Goal: Task Accomplishment & Management: Use online tool/utility

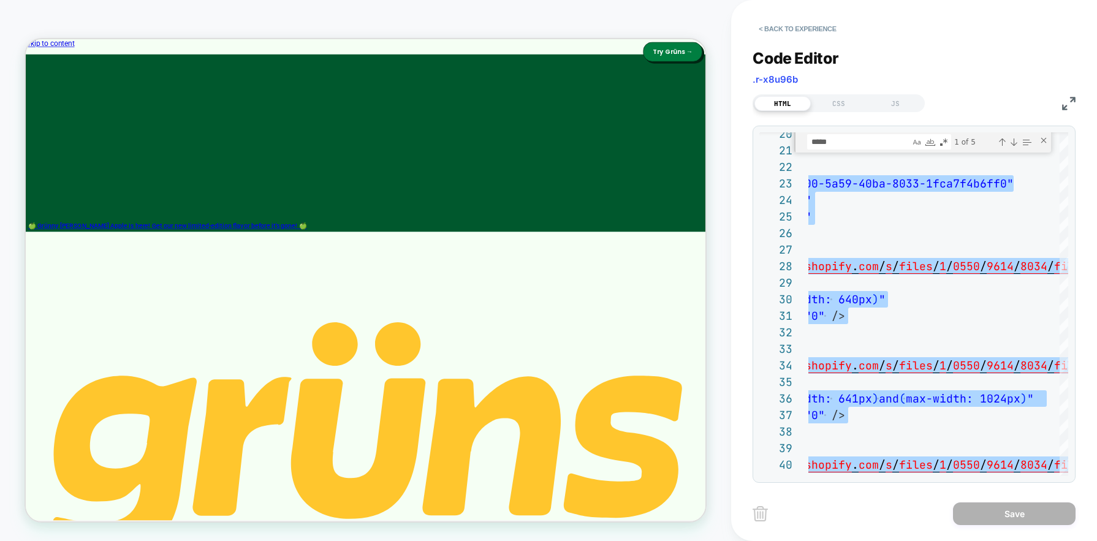
click at [846, 22] on div "< Back to experience" at bounding box center [935, 18] width 366 height 37
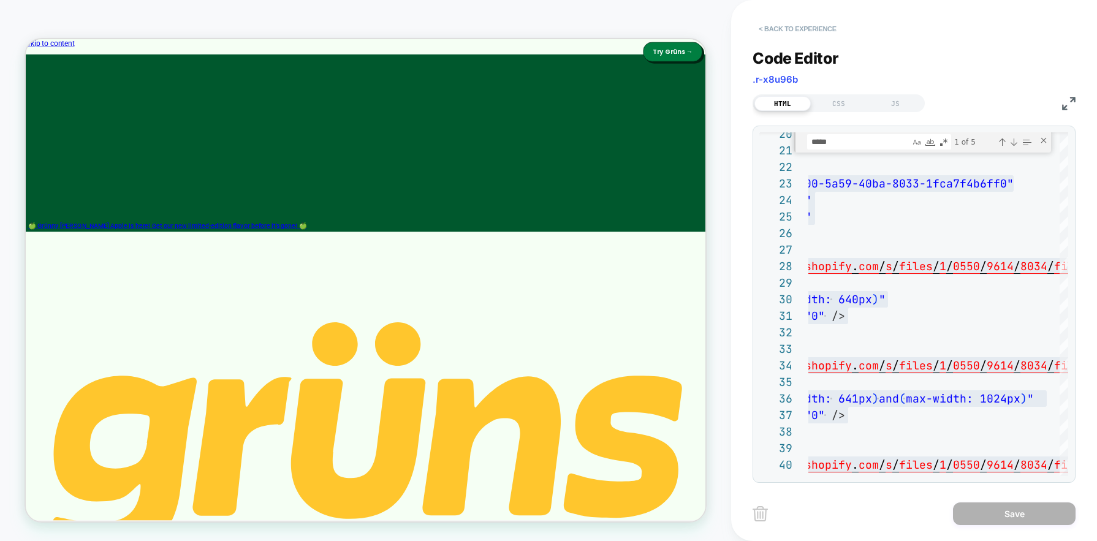
click at [806, 31] on button "< Back to experience" at bounding box center [796, 29] width 89 height 20
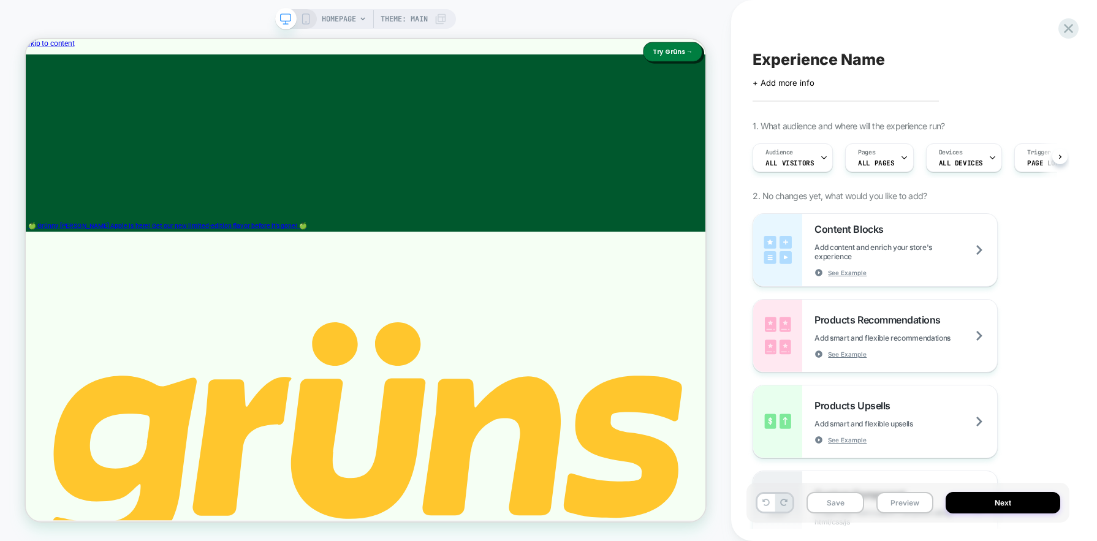
scroll to position [0, 1]
click at [1047, 31] on icon at bounding box center [1068, 28] width 17 height 17
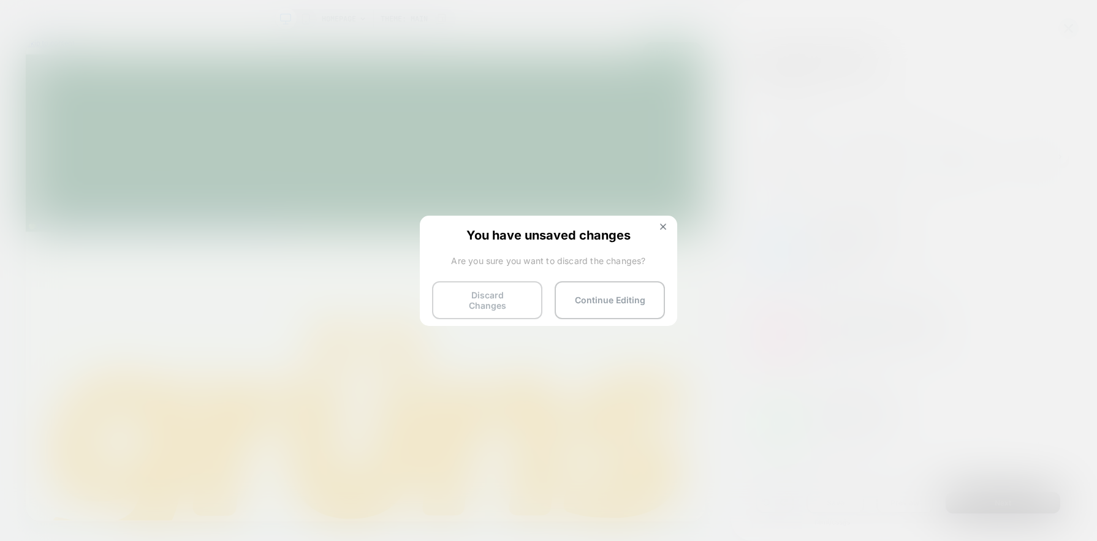
click at [463, 304] on button "Discard Changes" at bounding box center [487, 300] width 110 height 38
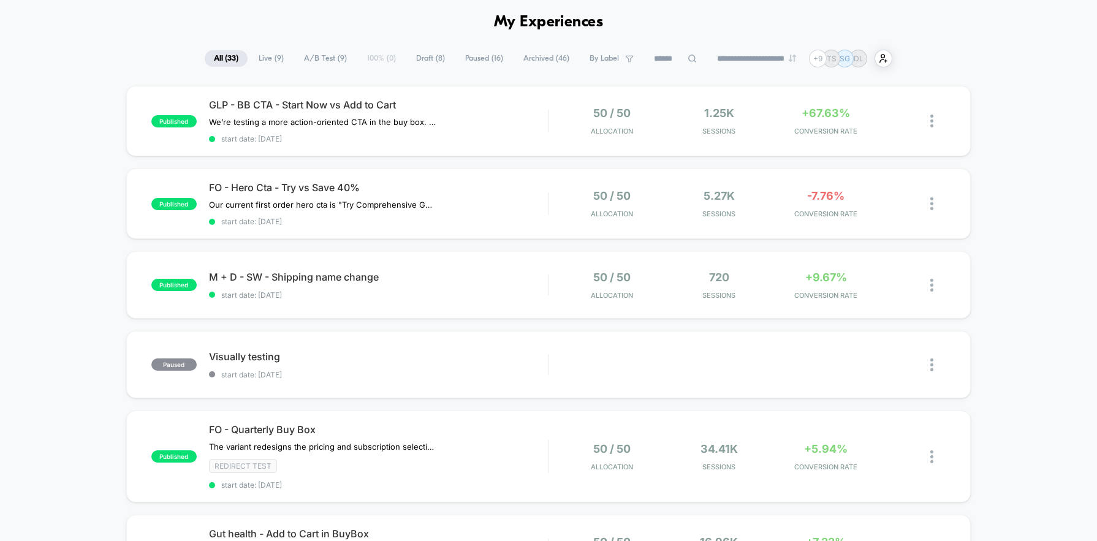
scroll to position [82, 0]
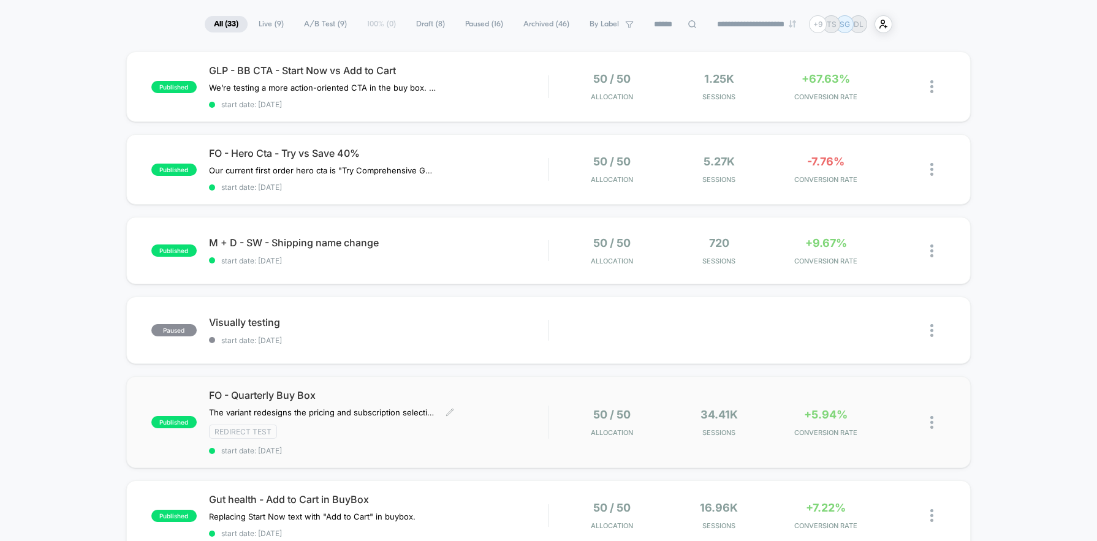
click at [518, 407] on div "FO - Quarterly Buy Box The variant redesigns the pricing and subscription selec…" at bounding box center [378, 422] width 339 height 66
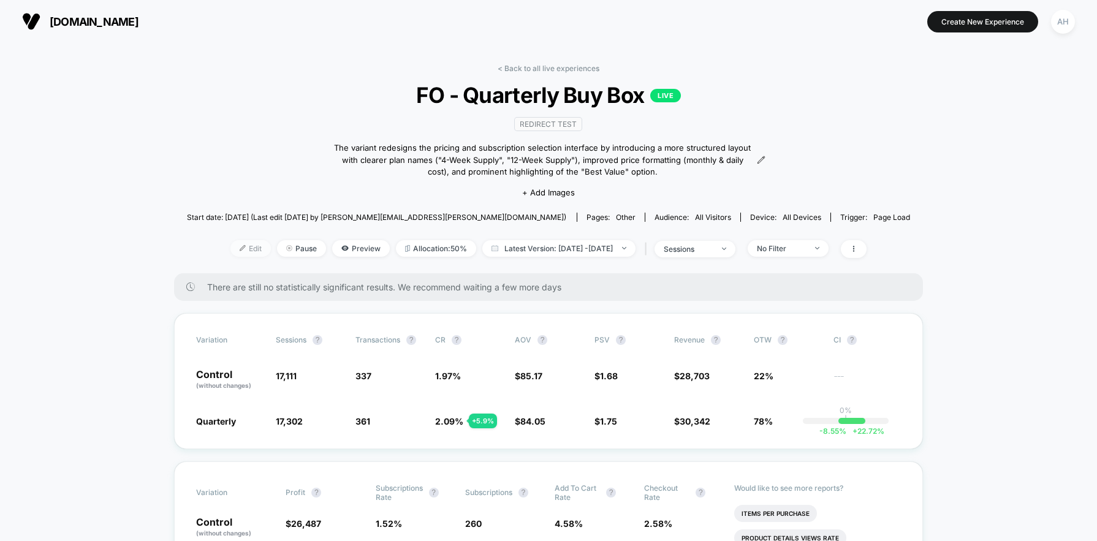
click at [232, 247] on span "Edit" at bounding box center [250, 248] width 40 height 17
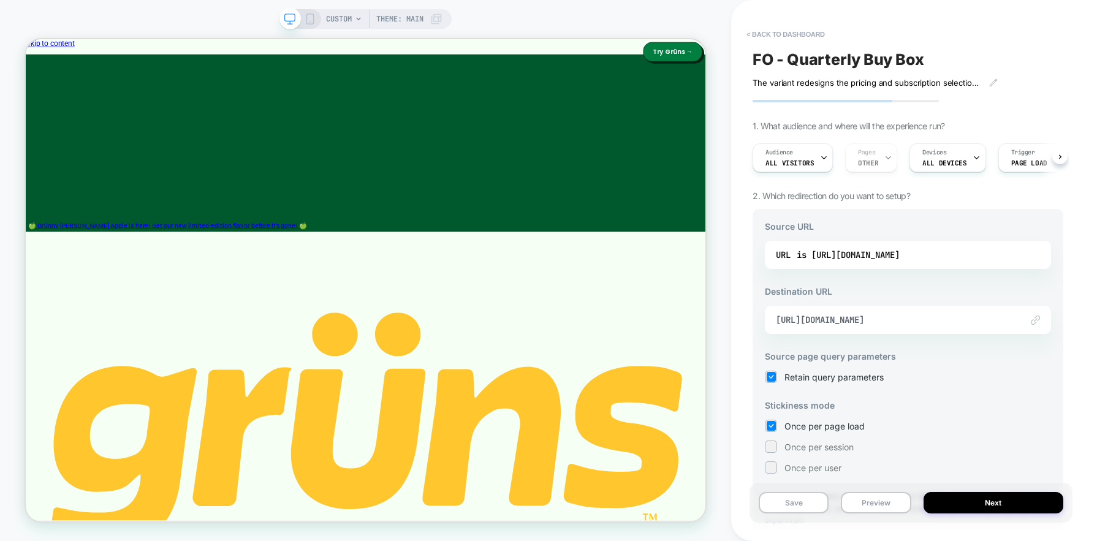
click at [867, 160] on div "Audience All Visitors Pages OTHER Devices ALL DEVICES Trigger Page Load" at bounding box center [901, 157] width 311 height 41
click at [845, 159] on div "Audience All Visitors Pages OTHER Devices ALL DEVICES Trigger Page Load" at bounding box center [901, 157] width 311 height 41
click at [786, 32] on button "< back to dashboard" at bounding box center [785, 35] width 90 height 20
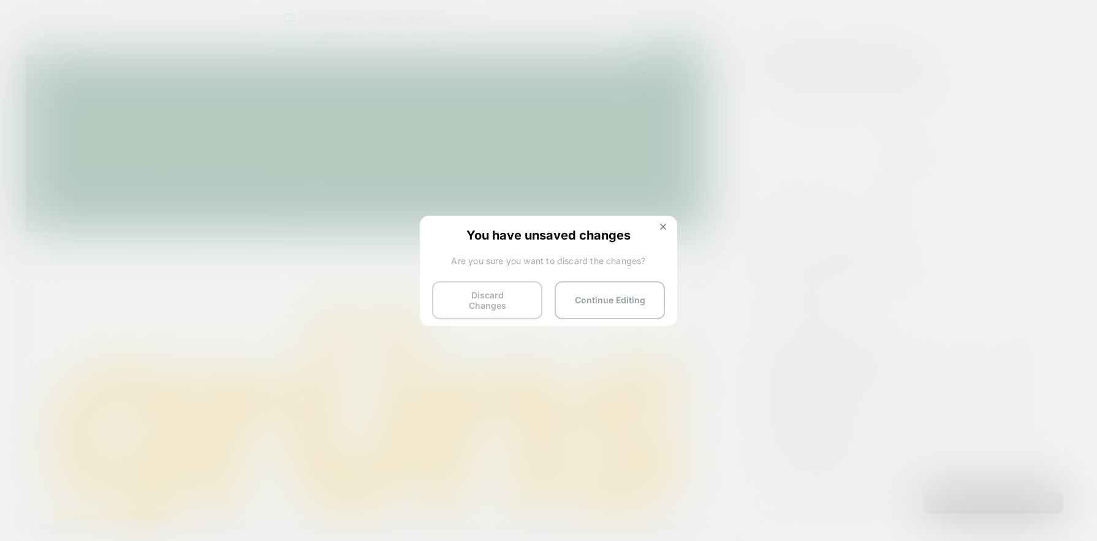
click at [521, 301] on button "Discard Changes" at bounding box center [487, 300] width 110 height 38
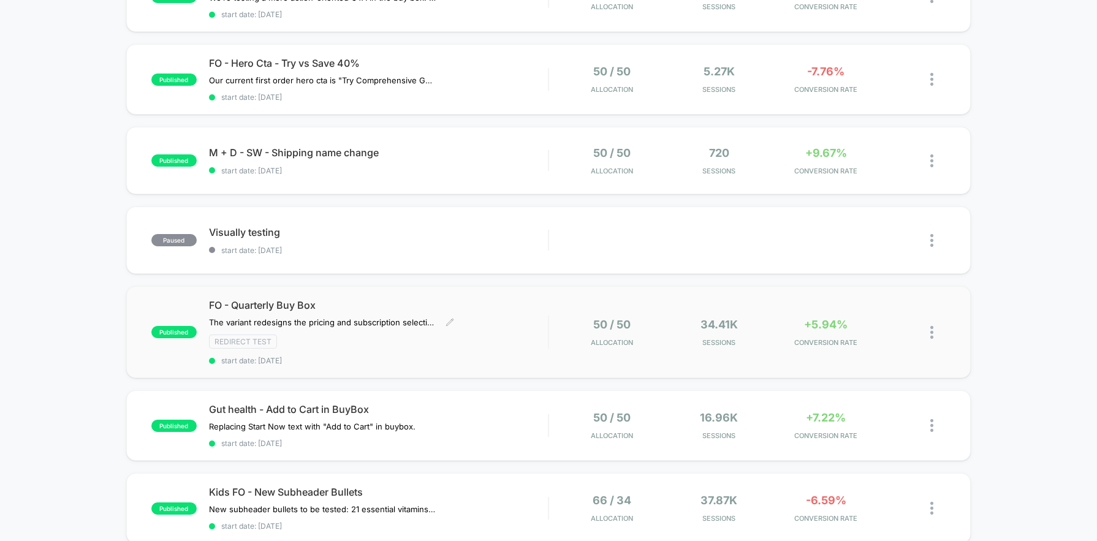
scroll to position [298, 0]
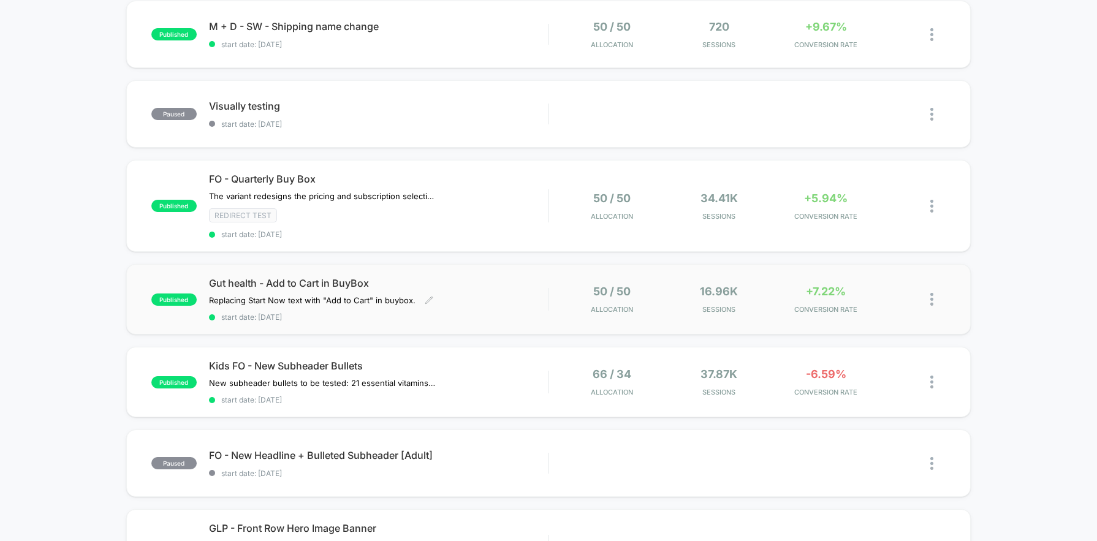
click at [516, 310] on div "Gut health - Add to Cart in BuyBox Replacing Start Now text with "Add to Cart" …" at bounding box center [378, 299] width 339 height 45
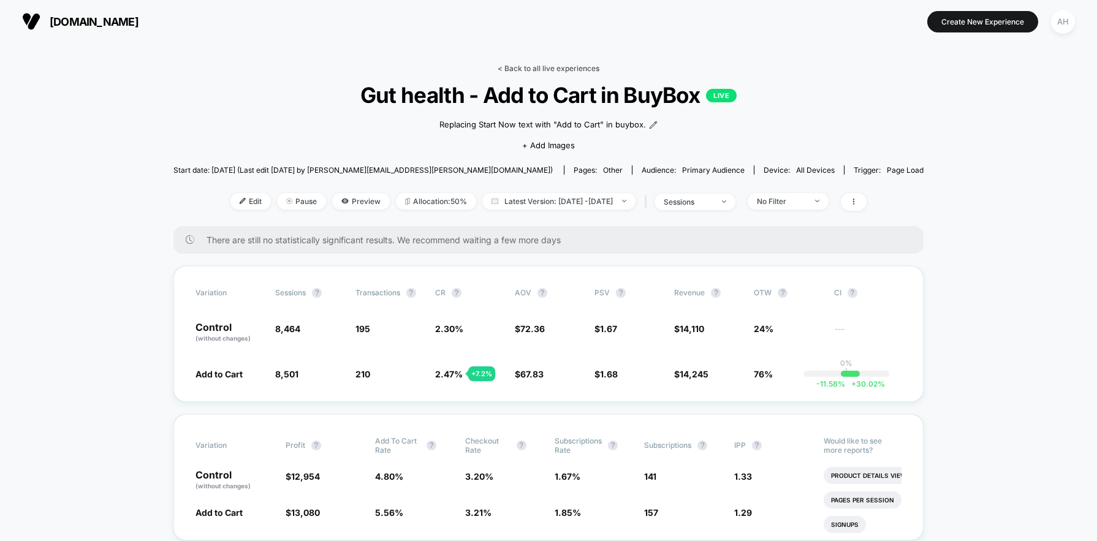
click at [532, 66] on link "< Back to all live experiences" at bounding box center [548, 68] width 102 height 9
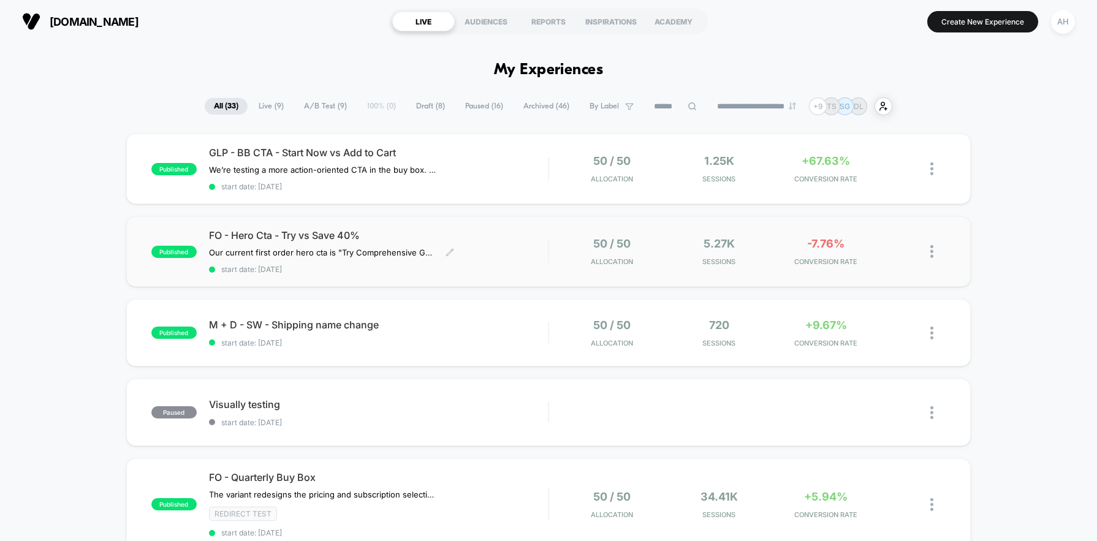
click at [535, 259] on div "FO - Hero Cta - Try vs Save 40% Our current first order hero cta is "Try Compre…" at bounding box center [378, 251] width 339 height 45
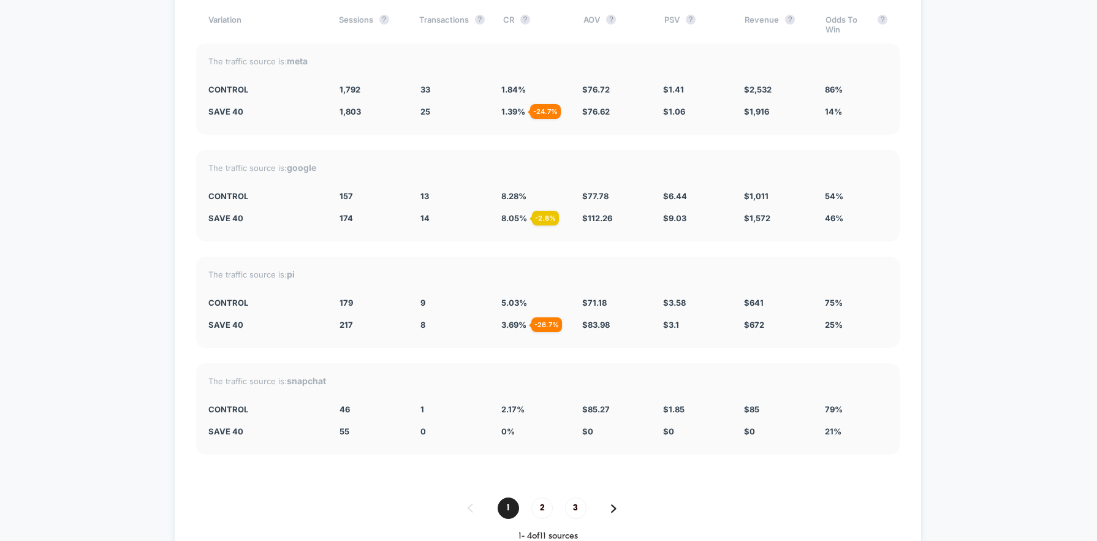
scroll to position [4083, 0]
